Goal: Complete application form

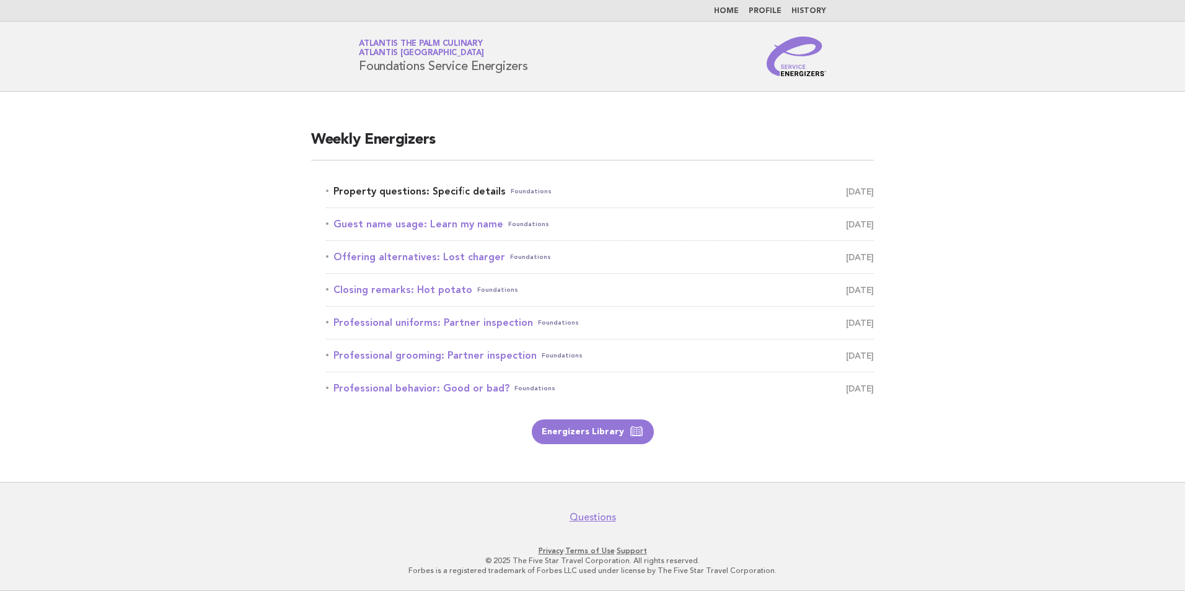
click at [419, 194] on link "Property questions: Specific details Foundations [DATE]" at bounding box center [600, 191] width 548 height 17
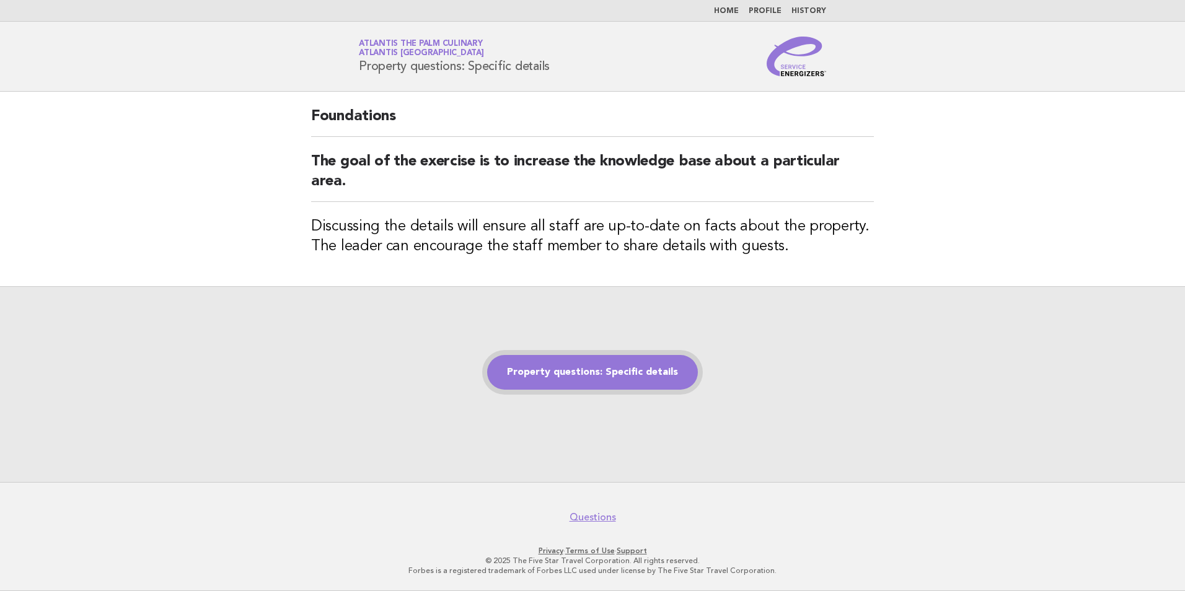
click at [606, 379] on link "Property questions: Specific details" at bounding box center [592, 372] width 211 height 35
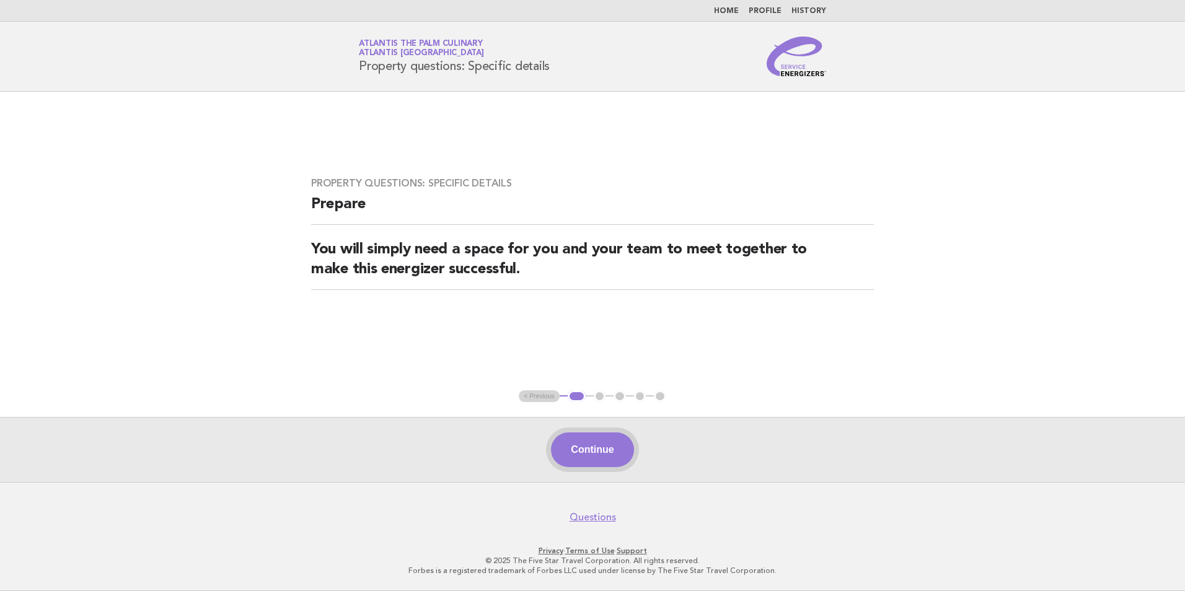
click at [578, 448] on button "Continue" at bounding box center [592, 450] width 82 height 35
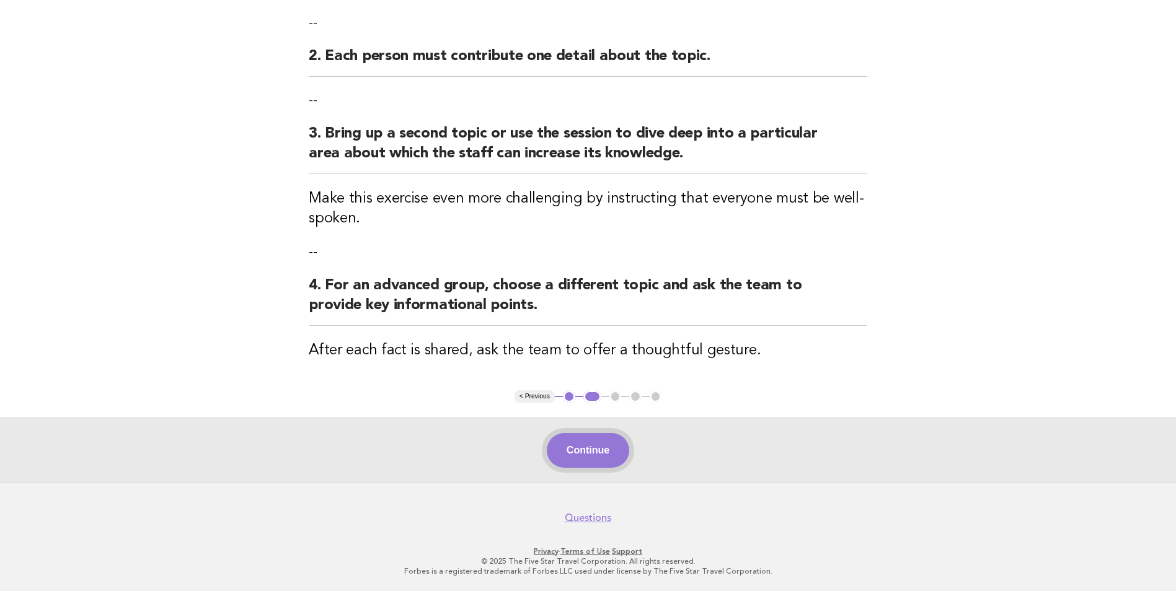
click at [604, 449] on button "Continue" at bounding box center [588, 450] width 82 height 35
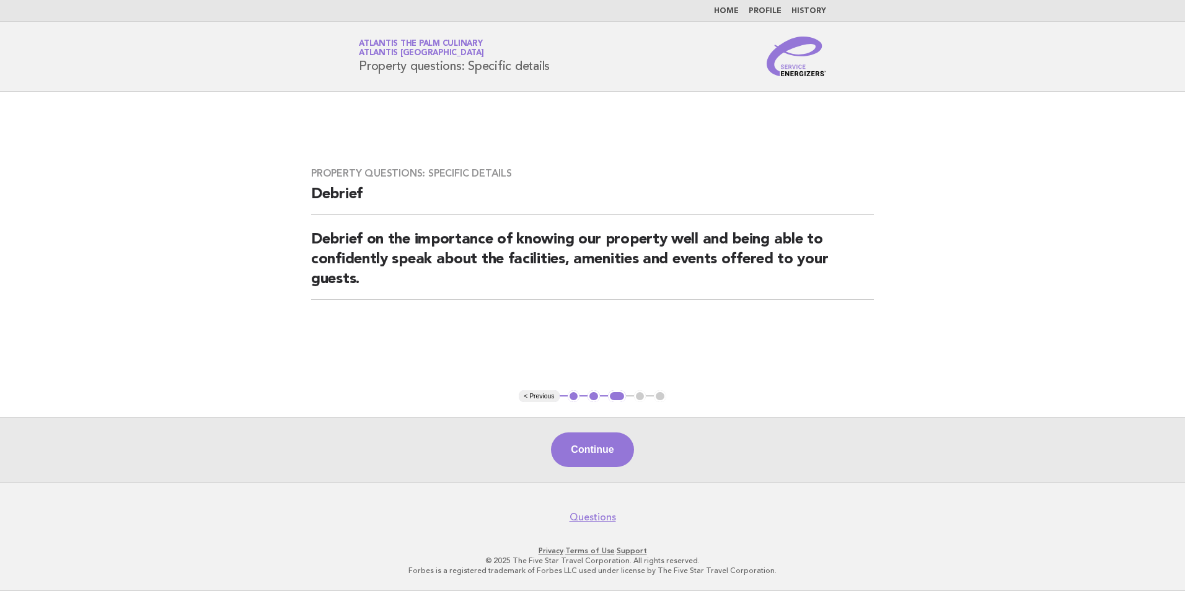
click at [604, 449] on button "Continue" at bounding box center [592, 450] width 82 height 35
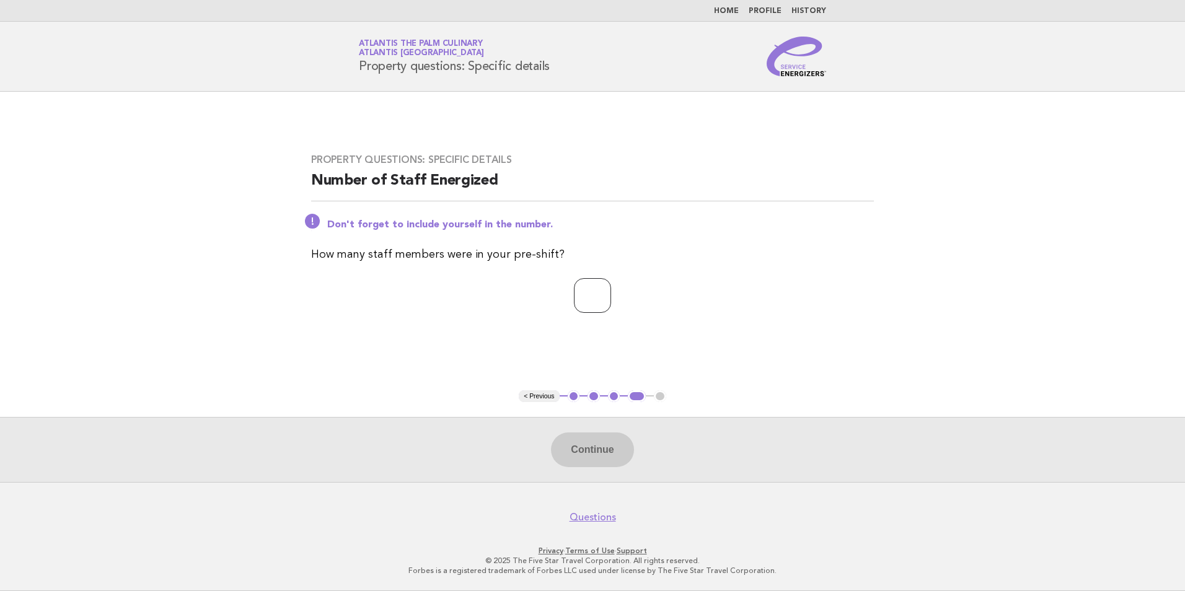
click at [589, 308] on input "number" at bounding box center [592, 295] width 37 height 35
type input "**"
click at [606, 442] on button "Continue" at bounding box center [592, 450] width 82 height 35
